Goal: Book appointment/travel/reservation

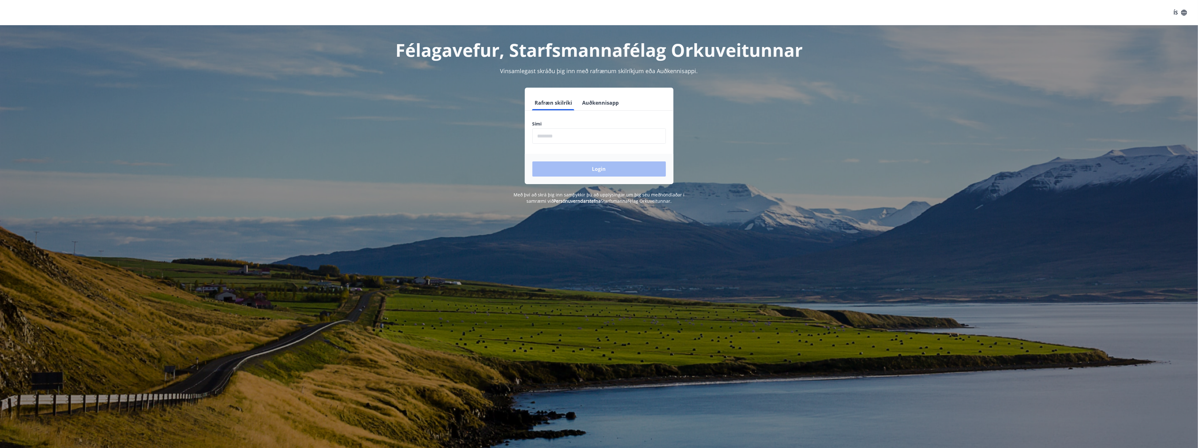
click at [546, 136] on input "phone" at bounding box center [600, 135] width 134 height 15
type input "********"
click at [533, 161] on button "Login" at bounding box center [600, 168] width 134 height 15
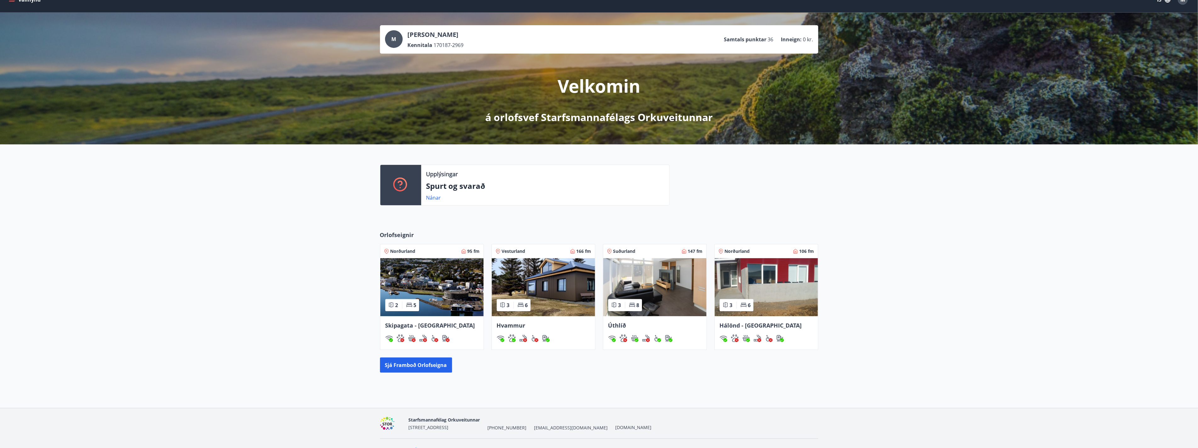
scroll to position [26, 0]
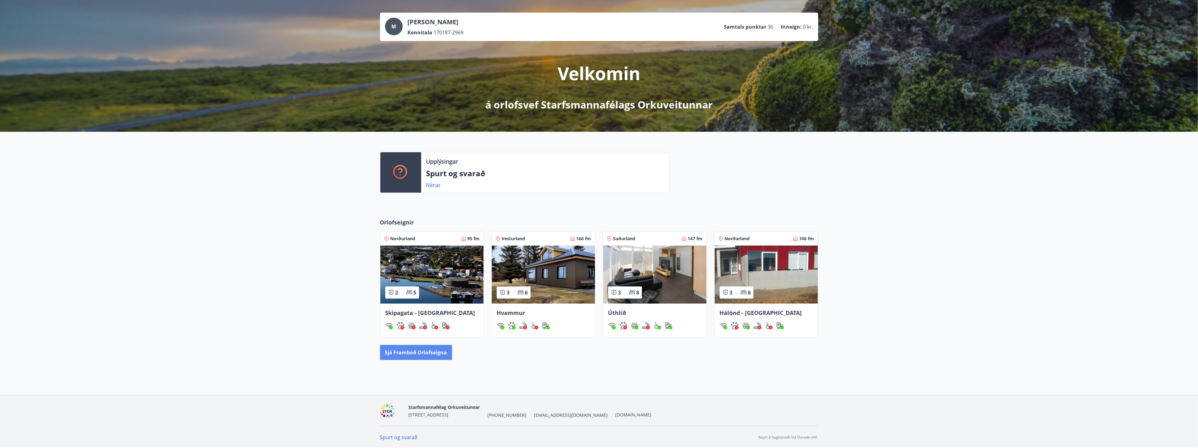
click at [414, 348] on button "Sjá framboð orlofseigna" at bounding box center [416, 352] width 72 height 15
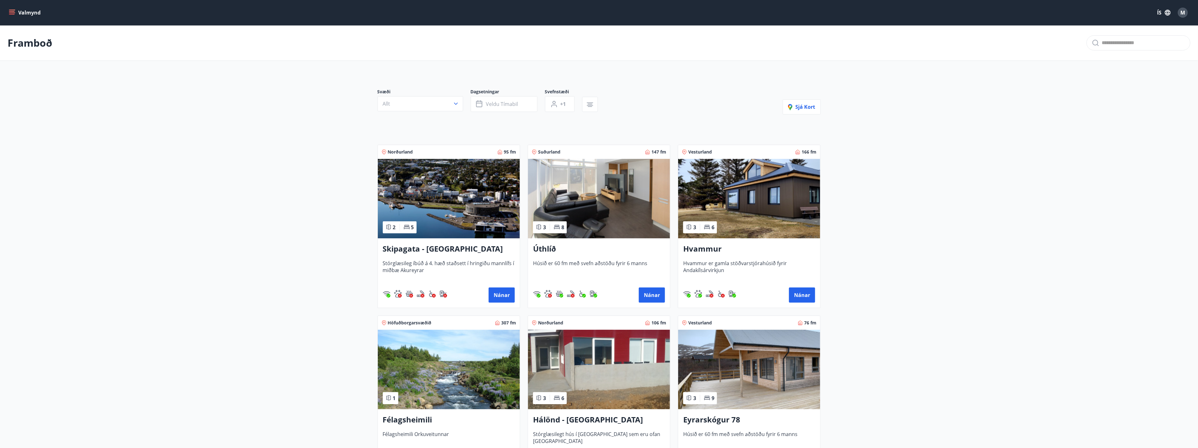
click at [7, 13] on div "Valmynd ÍS M" at bounding box center [599, 12] width 1198 height 25
click at [10, 13] on icon "menu" at bounding box center [12, 12] width 6 height 6
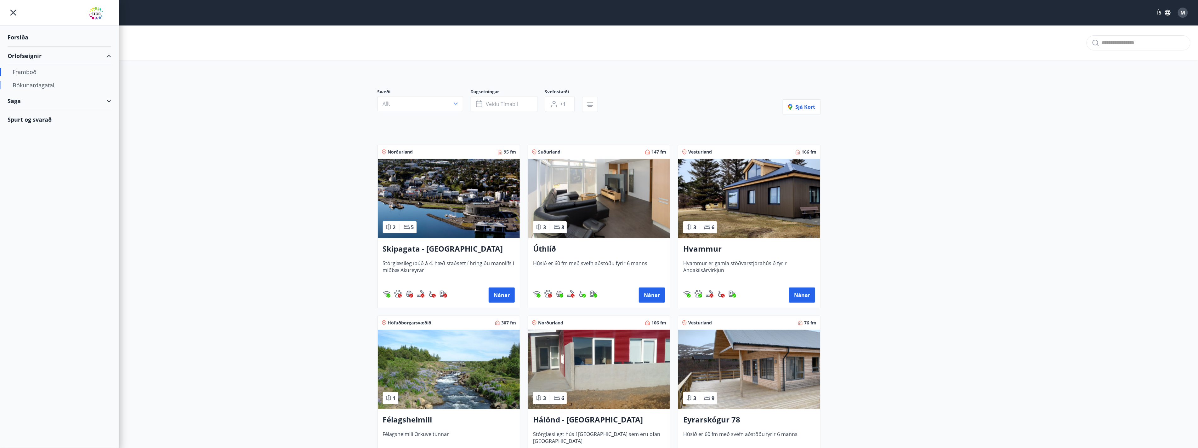
click at [49, 87] on div "Bókunardagatal" at bounding box center [60, 84] width 94 height 13
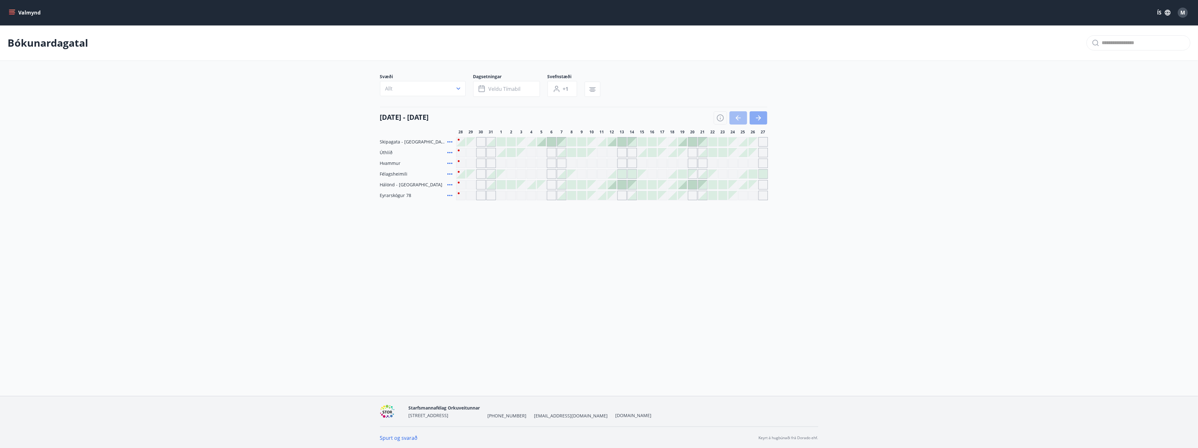
click at [762, 118] on icon "button" at bounding box center [759, 118] width 8 height 8
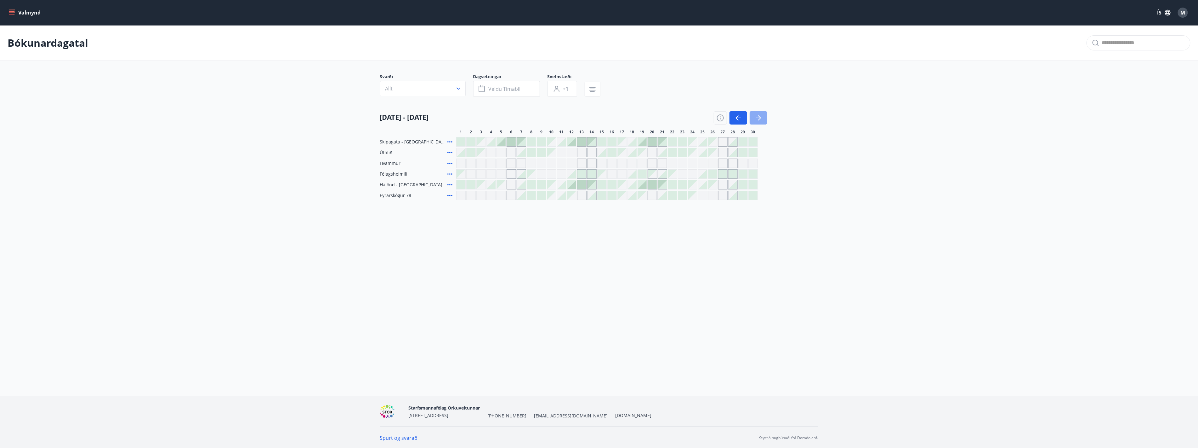
click at [761, 118] on icon "button" at bounding box center [759, 118] width 8 height 8
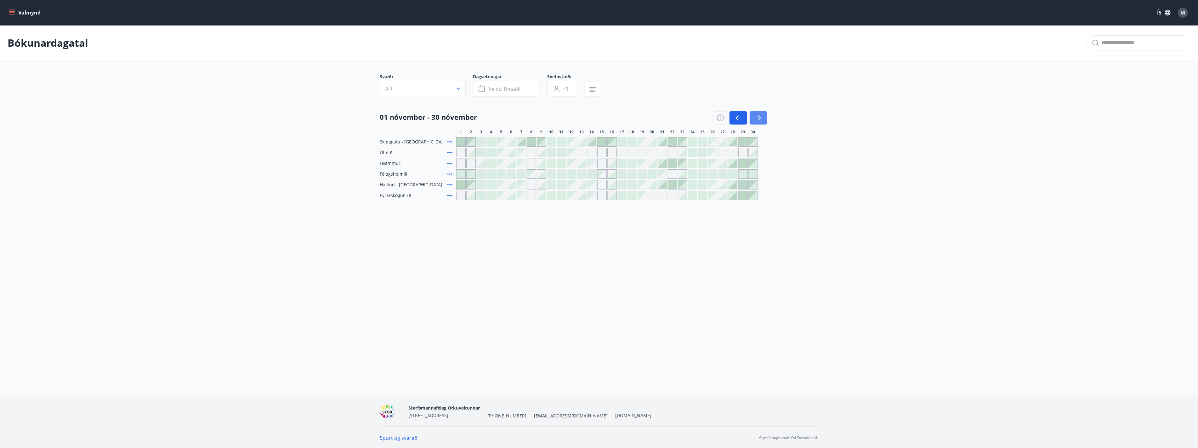
click at [761, 120] on icon "button" at bounding box center [759, 118] width 8 height 8
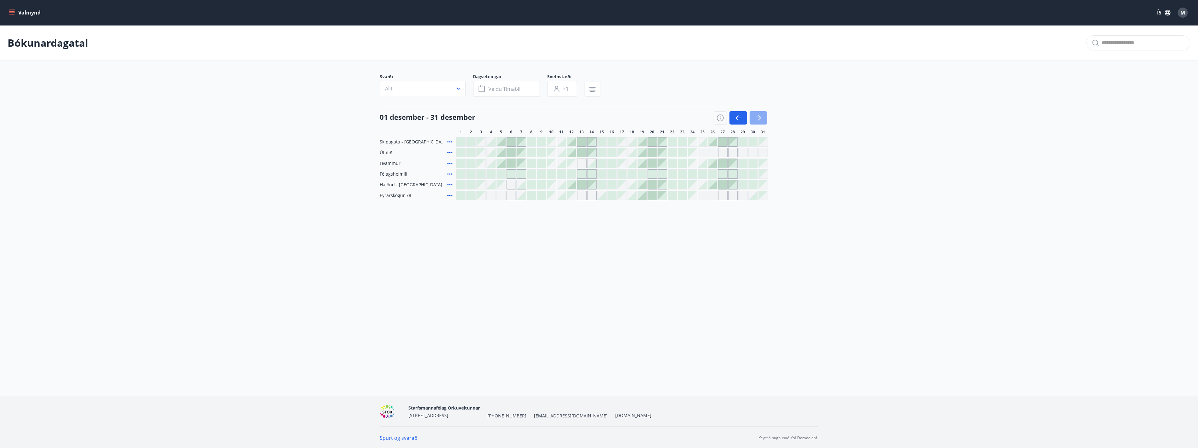
click at [761, 116] on icon "button" at bounding box center [759, 118] width 8 height 8
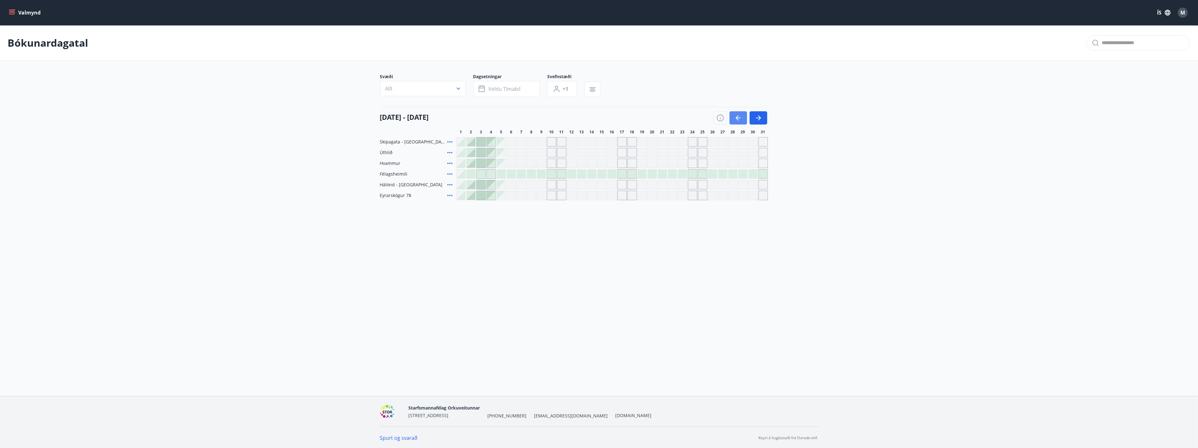
click at [743, 119] on button "button" at bounding box center [739, 117] width 18 height 13
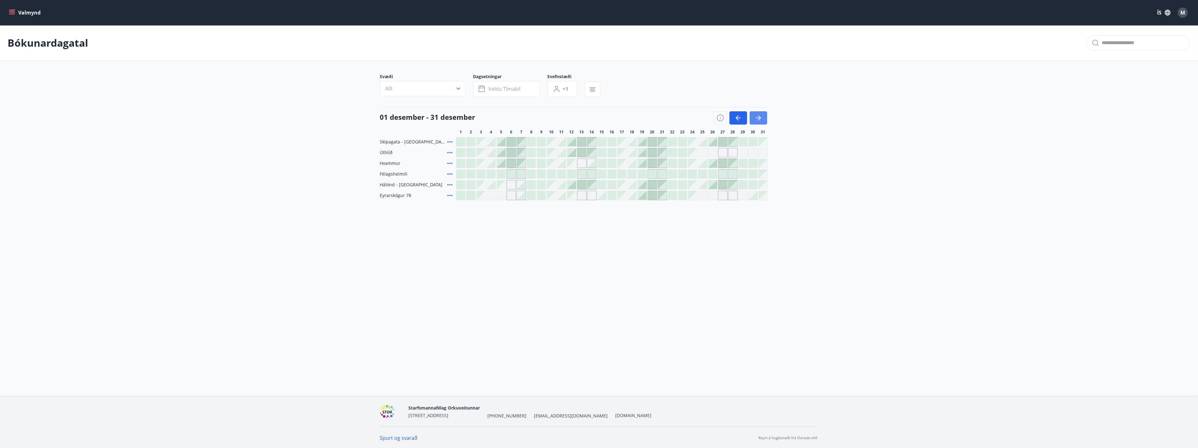
click at [761, 120] on icon "button" at bounding box center [759, 118] width 8 height 8
